Goal: Transaction & Acquisition: Obtain resource

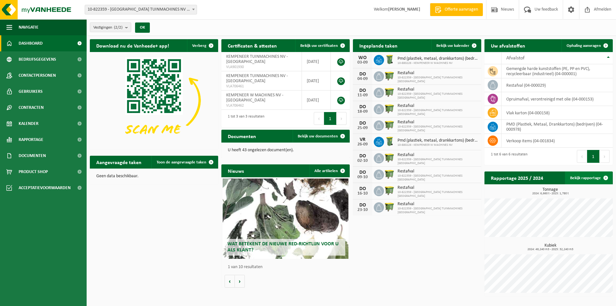
click at [585, 179] on link "Bekijk rapportage" at bounding box center [588, 177] width 47 height 13
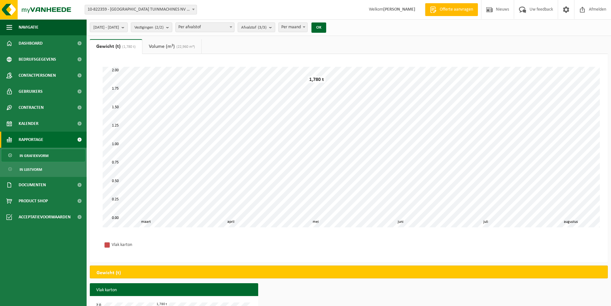
click at [181, 11] on span "10-822359 - [GEOGRAPHIC_DATA] TUINMACHINES NV - [GEOGRAPHIC_DATA]" at bounding box center [141, 9] width 112 height 9
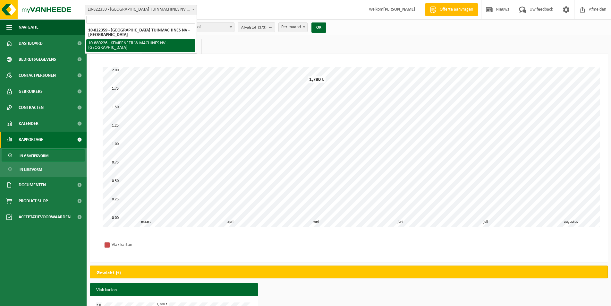
select select "109253"
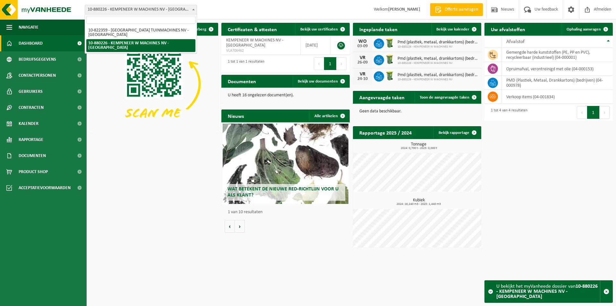
click at [123, 9] on span "10-880226 - KEMPENEER W MACHINES NV - [GEOGRAPHIC_DATA]" at bounding box center [141, 9] width 112 height 9
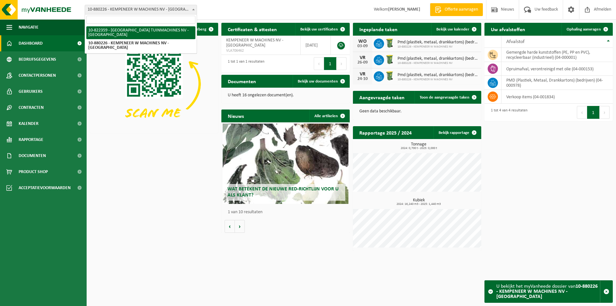
select select "107416"
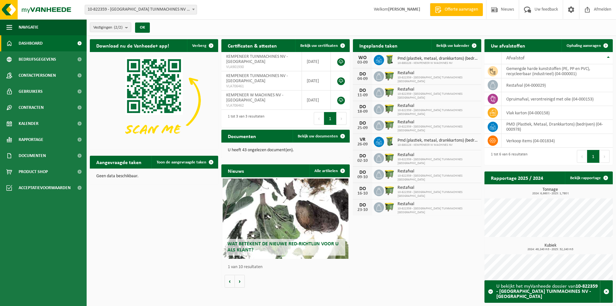
click at [124, 37] on div "Download nu de Vanheede+ app! [GEOGRAPHIC_DATA]" at bounding box center [154, 94] width 132 height 117
click at [123, 30] on span "Vestigingen (2/2)" at bounding box center [107, 28] width 29 height 10
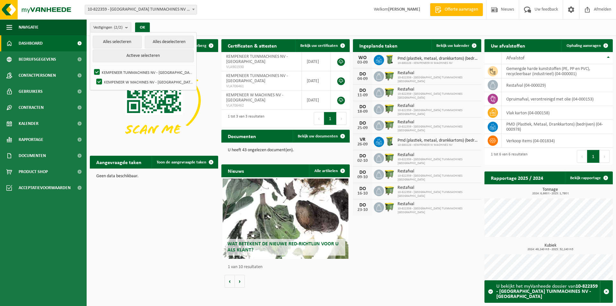
drag, startPoint x: 124, startPoint y: 30, endPoint x: 110, endPoint y: 41, distance: 17.1
click at [123, 30] on span "Vestigingen (2/2)" at bounding box center [107, 28] width 29 height 10
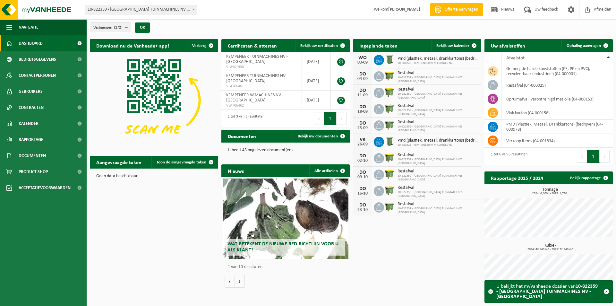
click at [34, 46] on span "Dashboard" at bounding box center [31, 43] width 24 height 16
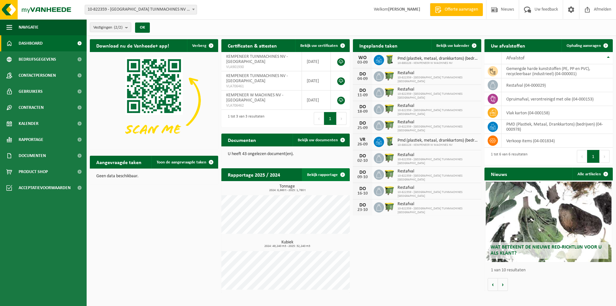
click at [325, 176] on link "Bekijk rapportage" at bounding box center [325, 174] width 47 height 13
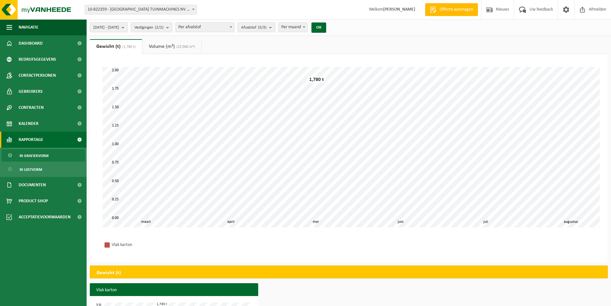
click at [267, 31] on span "Afvalstof (3/3)" at bounding box center [253, 28] width 25 height 10
click at [264, 68] on label "PMD (Plastiek, Metaal, Drankkartons) (bedrijven)" at bounding box center [294, 68] width 106 height 10
click at [240, 63] on input "PMD (Plastiek, Metaal, Drankkartons) (bedrijven)" at bounding box center [239, 62] width 0 height 0
checkbox input "false"
click at [261, 85] on label "Vlak Karton" at bounding box center [294, 87] width 106 height 10
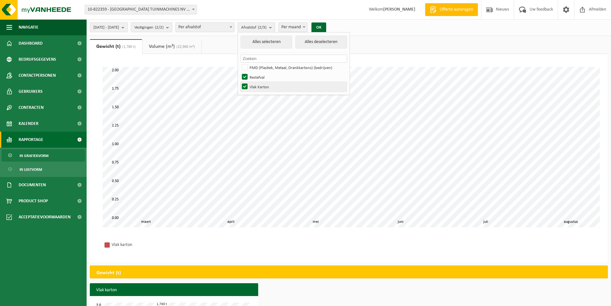
click at [240, 82] on input "Vlak Karton" at bounding box center [239, 81] width 0 height 0
checkbox input "false"
click at [326, 25] on button "OK" at bounding box center [319, 27] width 15 height 10
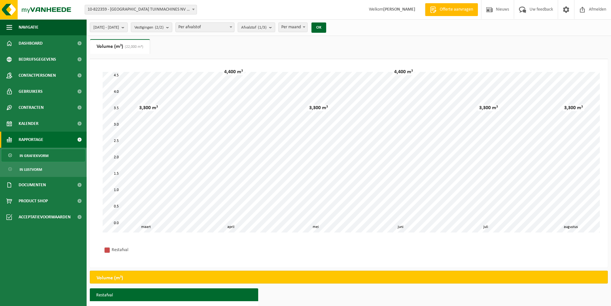
click at [134, 32] on div "2025-03-01 - 2025-08-29 Huidige maand Vorige maand Laatste 6 maanden Huidig jaa…" at bounding box center [210, 28] width 247 height 14
click at [119, 27] on span "2025-03-01 - 2025-08-29" at bounding box center [106, 28] width 26 height 10
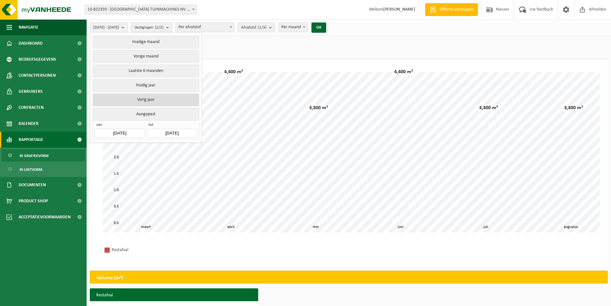
click at [136, 98] on button "Vorig jaar" at bounding box center [146, 99] width 106 height 13
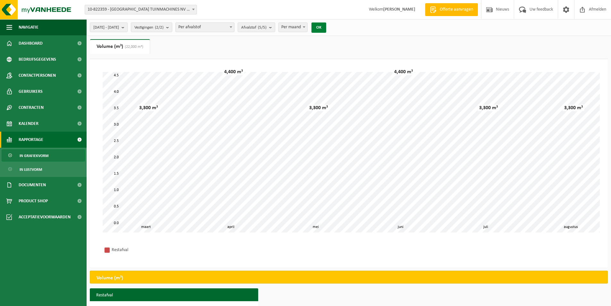
click at [326, 26] on button "OK" at bounding box center [319, 27] width 15 height 10
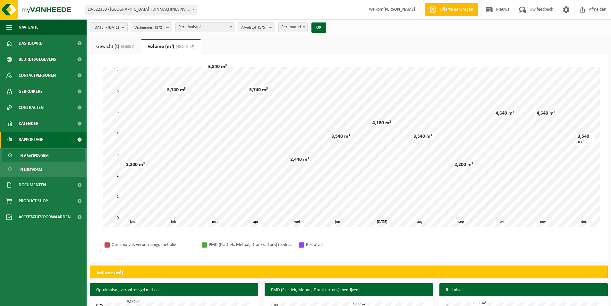
click at [307, 26] on span "Per maand" at bounding box center [293, 27] width 29 height 9
select select "1"
click at [326, 29] on button "OK" at bounding box center [319, 27] width 15 height 10
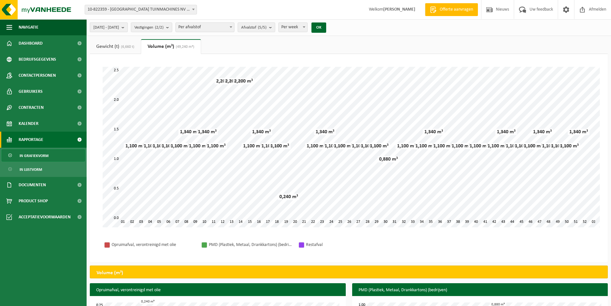
click at [127, 29] on b "submit" at bounding box center [125, 27] width 6 height 9
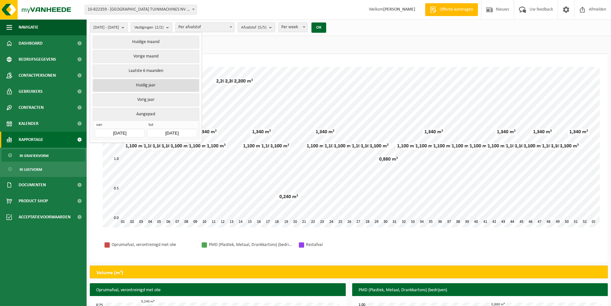
click at [145, 83] on button "Huidig jaar" at bounding box center [146, 85] width 106 height 13
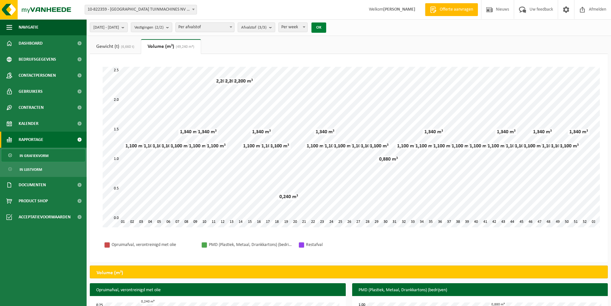
click at [326, 25] on button "OK" at bounding box center [319, 27] width 15 height 10
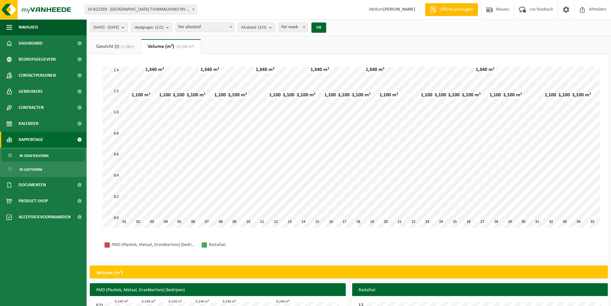
click at [119, 28] on span "2025-01-01 - 2025-08-29" at bounding box center [106, 28] width 26 height 10
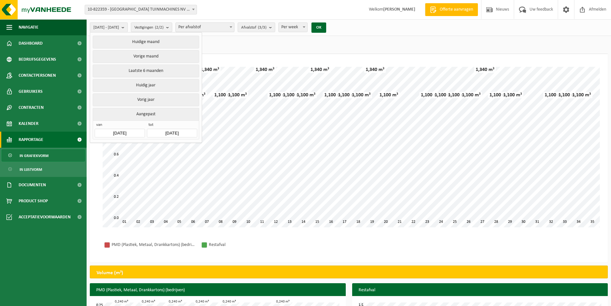
click at [175, 117] on button "Aangepast" at bounding box center [146, 114] width 106 height 13
click at [267, 27] on span "Afvalstof (3/3)" at bounding box center [253, 28] width 25 height 10
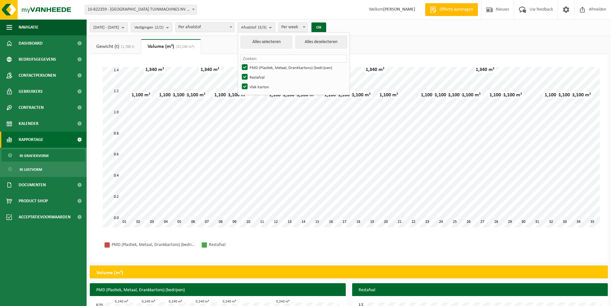
click at [267, 27] on span "Afvalstof (3/3)" at bounding box center [253, 28] width 25 height 10
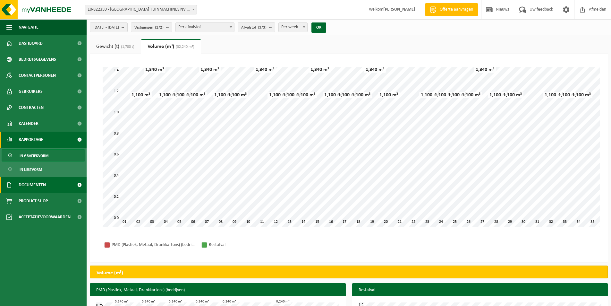
scroll to position [54, 0]
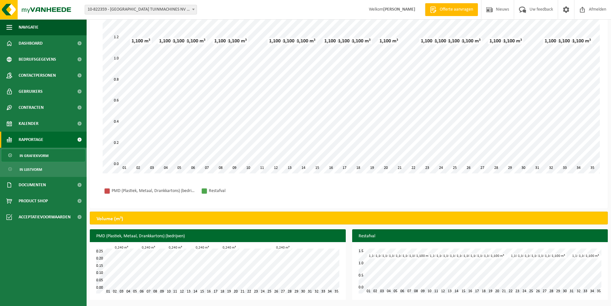
click at [131, 220] on div "Volume (m³)" at bounding box center [349, 217] width 518 height 13
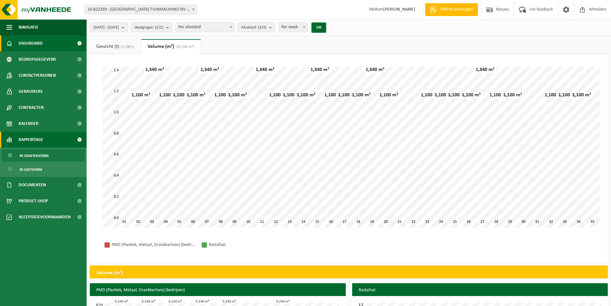
click at [31, 43] on span "Dashboard" at bounding box center [31, 43] width 24 height 16
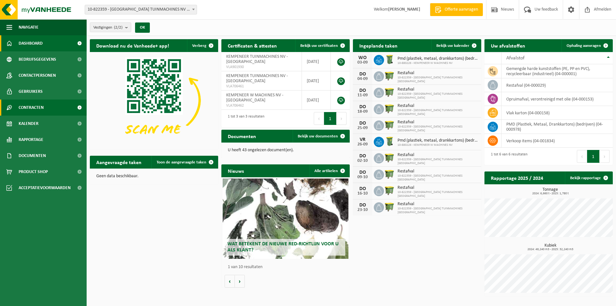
click at [24, 107] on span "Contracten" at bounding box center [31, 107] width 25 height 16
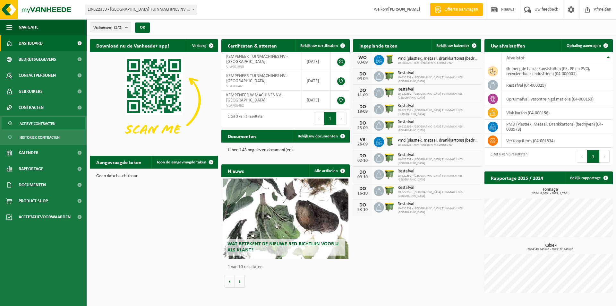
click at [38, 121] on span "Actieve contracten" at bounding box center [38, 123] width 36 height 12
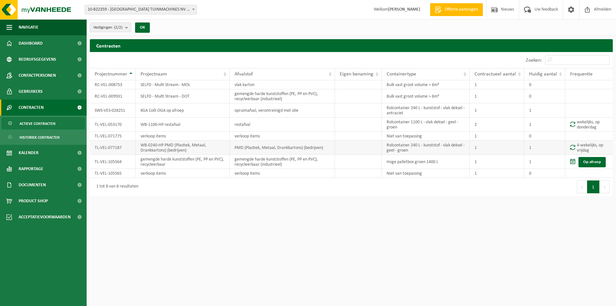
click at [585, 149] on td "4-wekelijks, op vrijdag" at bounding box center [588, 148] width 47 height 14
click at [54, 140] on span "Historiek contracten" at bounding box center [40, 137] width 40 height 12
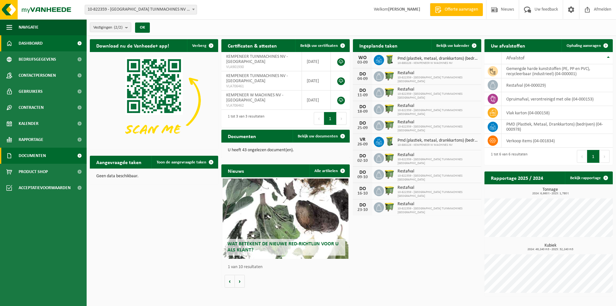
click at [34, 155] on span "Documenten" at bounding box center [32, 156] width 27 height 16
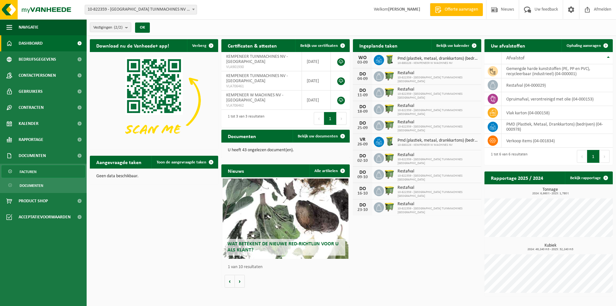
click at [37, 174] on link "Facturen" at bounding box center [43, 171] width 83 height 12
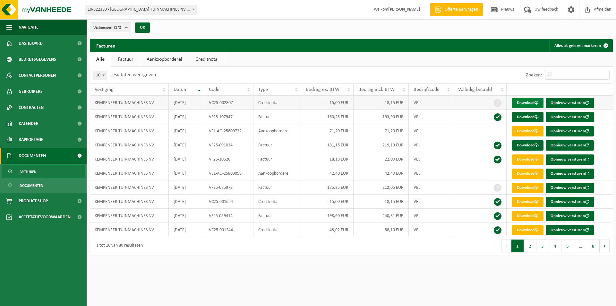
click at [522, 102] on link "Download" at bounding box center [527, 103] width 31 height 10
click at [529, 144] on link "Download" at bounding box center [527, 145] width 31 height 10
click at [518, 189] on link "Download" at bounding box center [527, 188] width 31 height 10
